Goal: Information Seeking & Learning: Check status

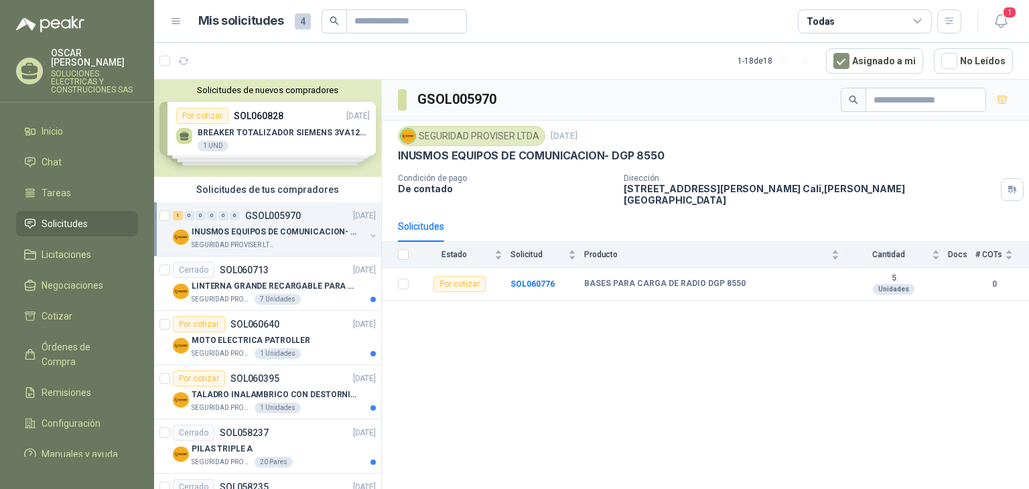
click at [70, 216] on span "Solicitudes" at bounding box center [65, 223] width 46 height 15
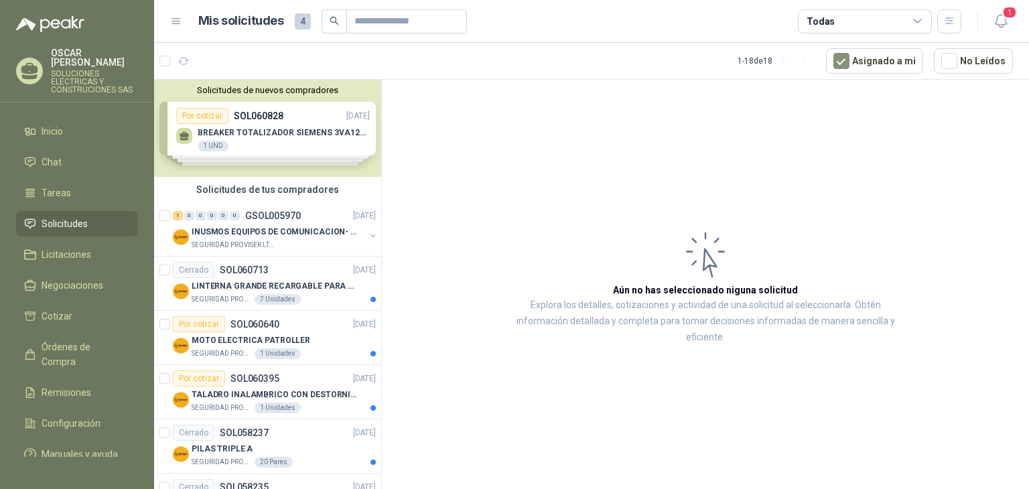
click at [311, 140] on div "Solicitudes de nuevos compradores Por cotizar SOL060828 [DATE] BREAKER TOTALIZA…" at bounding box center [267, 128] width 227 height 97
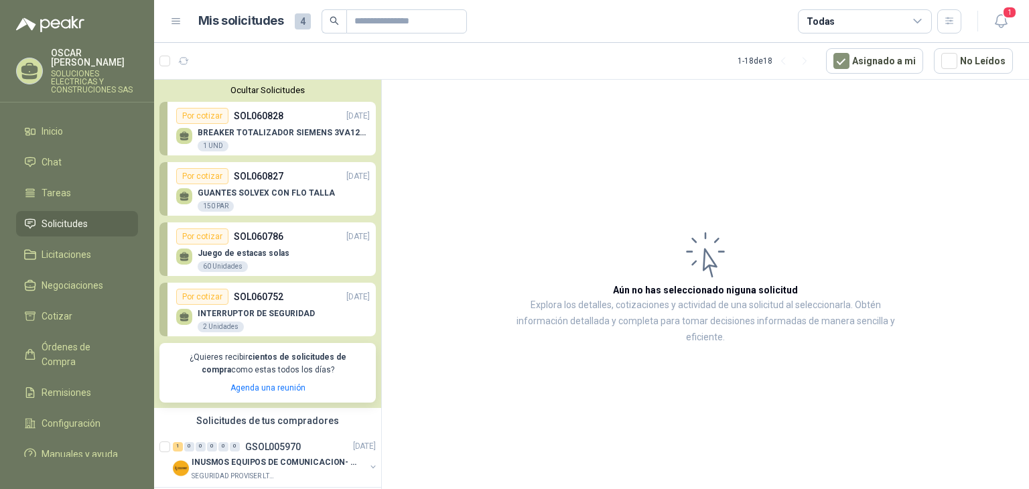
click at [283, 129] on p "BREAKER TOTALIZADOR SIEMENS 3VA1212-SEF32-0AA0(88-125)AMP" at bounding box center [284, 132] width 172 height 9
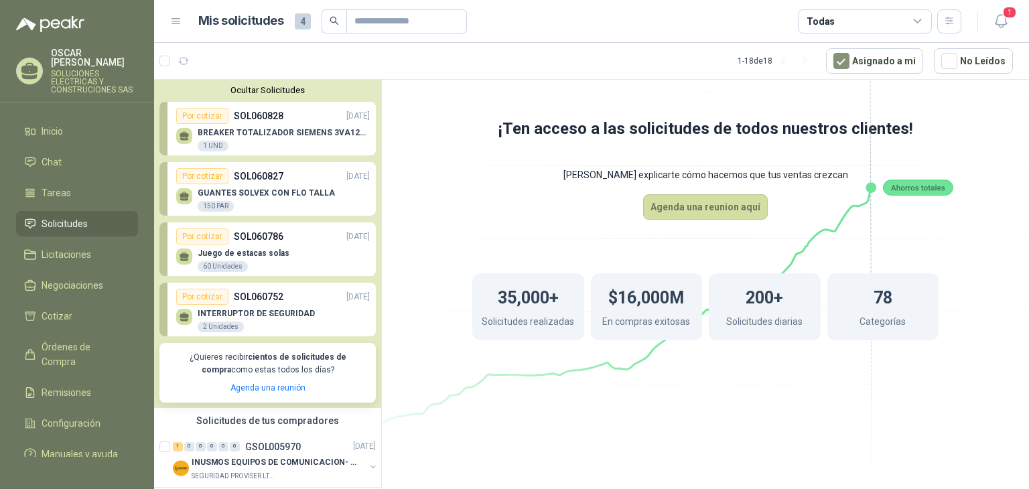
click at [214, 137] on p "BREAKER TOTALIZADOR SIEMENS 3VA1212-SEF32-0AA0(88-125)AMP" at bounding box center [284, 132] width 172 height 9
click at [188, 135] on icon at bounding box center [184, 134] width 9 height 6
click at [90, 216] on li "Solicitudes" at bounding box center [77, 223] width 106 height 15
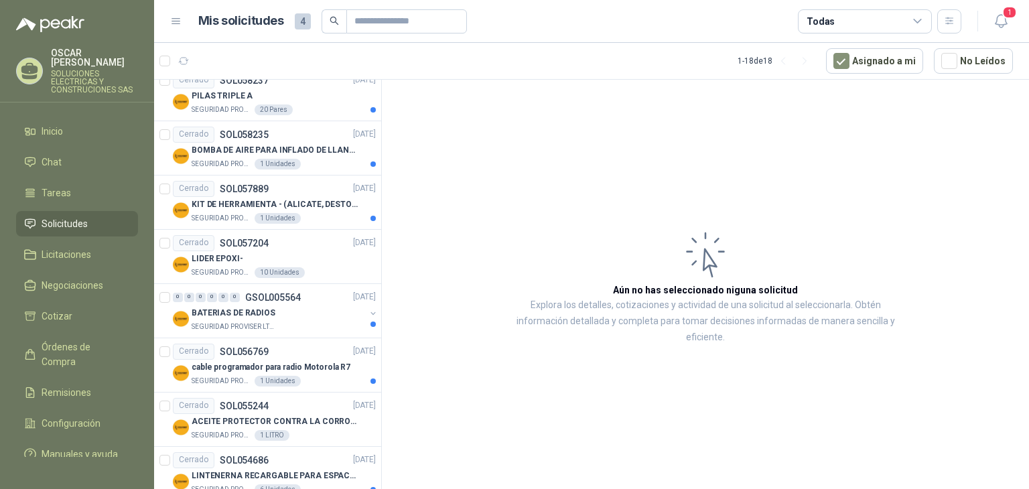
scroll to position [542, 0]
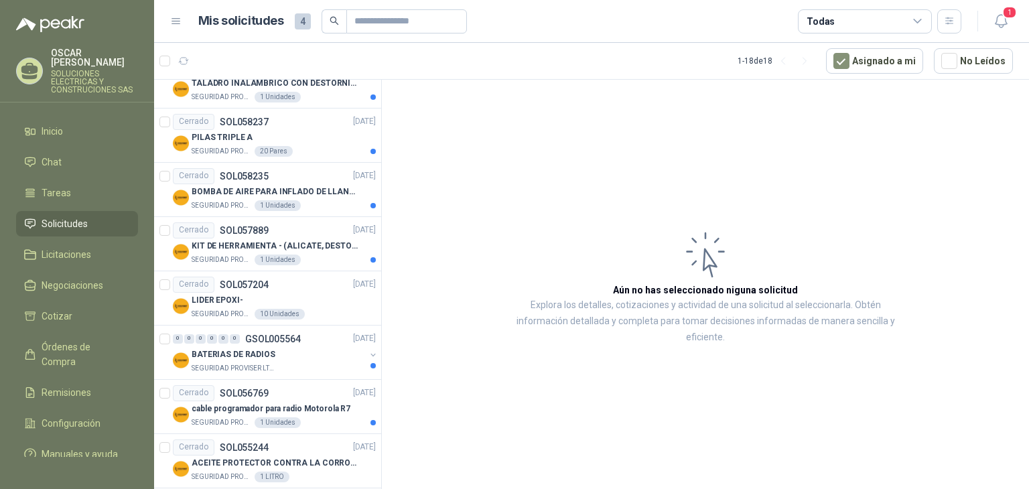
click at [83, 218] on span "Solicitudes" at bounding box center [65, 223] width 46 height 15
